Goal: Information Seeking & Learning: Learn about a topic

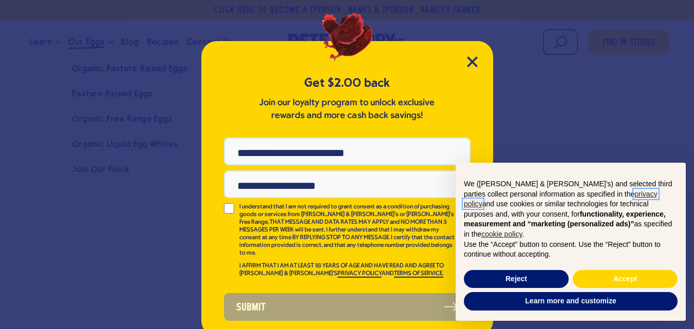
scroll to position [33, 0]
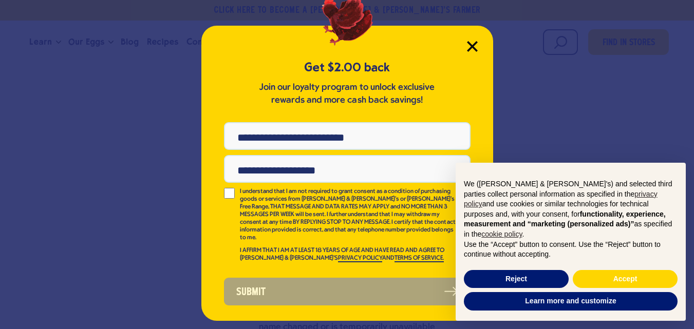
click at [467, 41] on icon "Close Modal" at bounding box center [472, 46] width 11 height 11
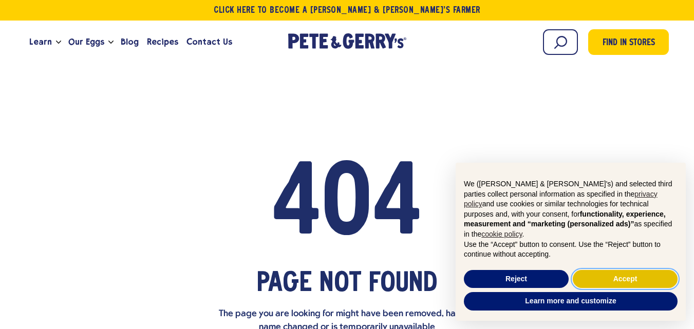
click at [624, 270] on button "Accept" at bounding box center [625, 279] width 105 height 18
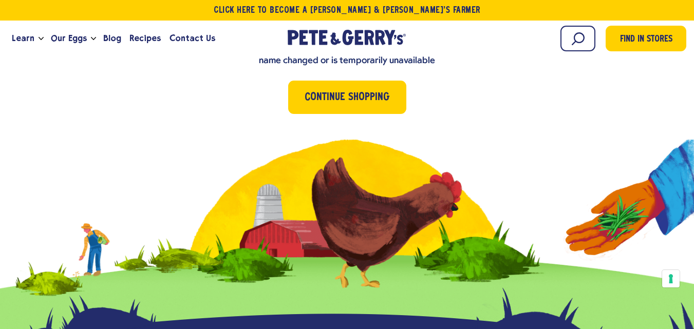
scroll to position [270, 0]
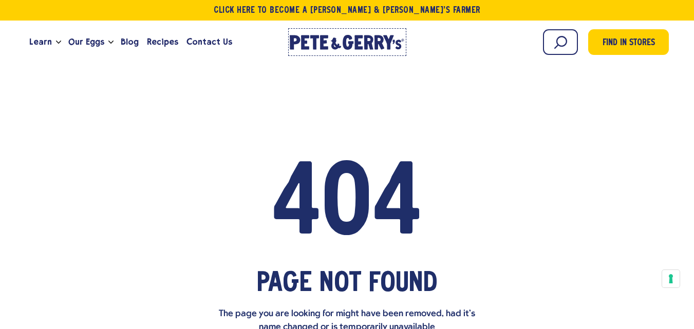
click at [328, 39] on icon "[PERSON_NAME] & [PERSON_NAME]'s Homepage" at bounding box center [347, 42] width 115 height 15
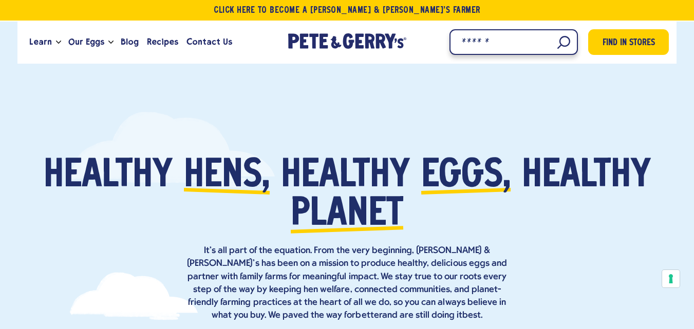
click at [541, 42] on input "Search" at bounding box center [513, 42] width 128 height 26
click at [487, 38] on input "Search" at bounding box center [513, 42] width 128 height 26
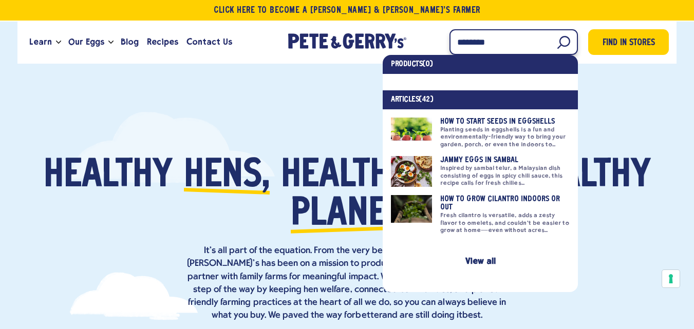
type input "*******"
click at [415, 146] on link at bounding box center [480, 133] width 179 height 30
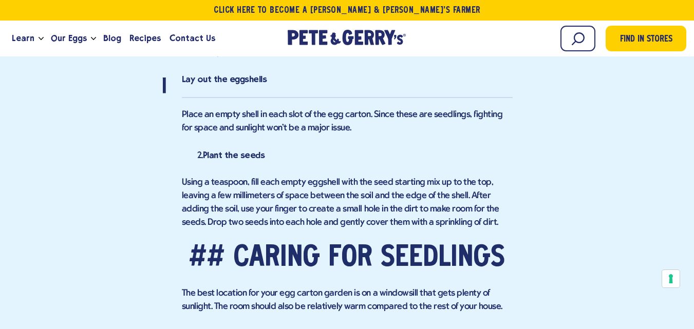
scroll to position [1377, 0]
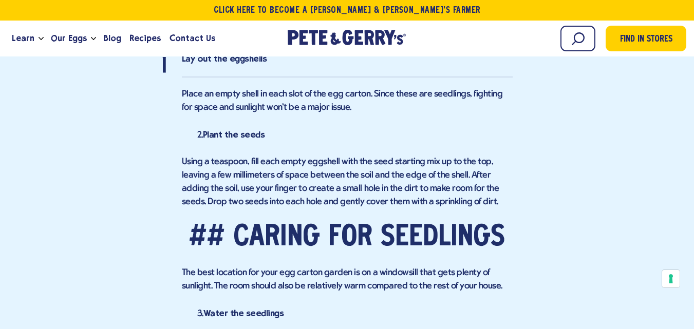
click at [450, 136] on div "Eco-Friendly Seed Starting Planting seeds in eggshells is a fun and environment…" at bounding box center [347, 0] width 331 height 1400
